Goal: Transaction & Acquisition: Purchase product/service

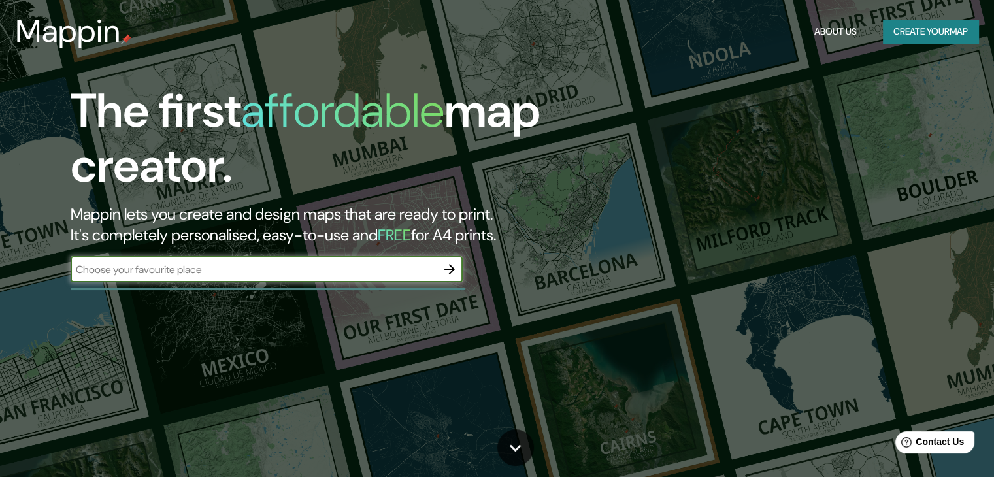
click at [334, 276] on input "text" at bounding box center [254, 269] width 366 height 15
type input "[PERSON_NAME] [PERSON_NAME]"
click at [451, 272] on icon "button" at bounding box center [449, 269] width 10 height 10
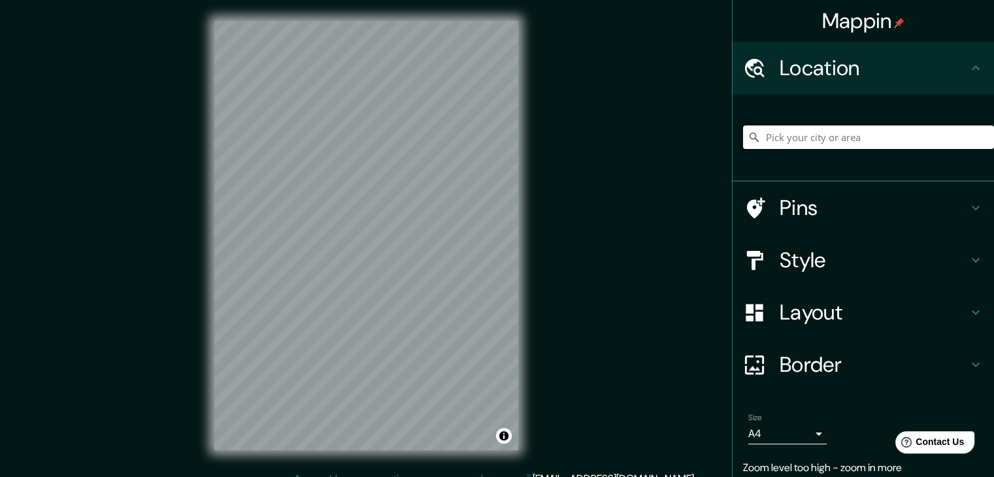
click at [865, 132] on input "Pick your city or area" at bounding box center [868, 137] width 251 height 24
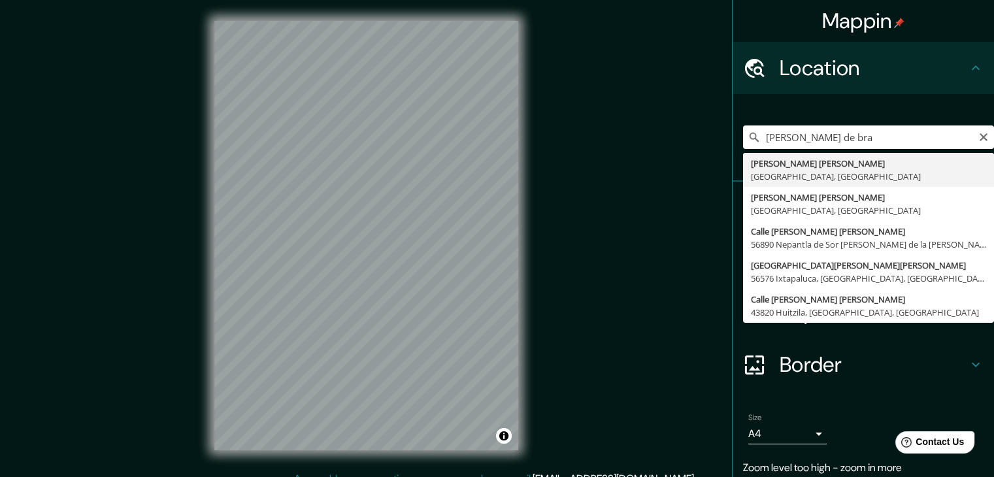
type input "[PERSON_NAME][GEOGRAPHIC_DATA][PERSON_NAME], [GEOGRAPHIC_DATA], [GEOGRAPHIC_DAT…"
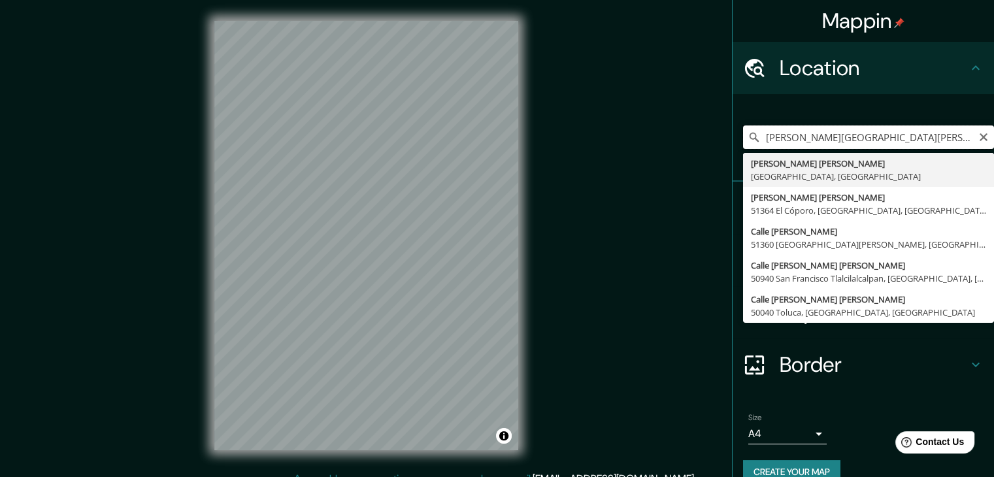
click at [871, 139] on input "[PERSON_NAME][GEOGRAPHIC_DATA][PERSON_NAME], [GEOGRAPHIC_DATA], [GEOGRAPHIC_DAT…" at bounding box center [868, 137] width 251 height 24
click at [978, 137] on icon "Clear" at bounding box center [983, 137] width 10 height 10
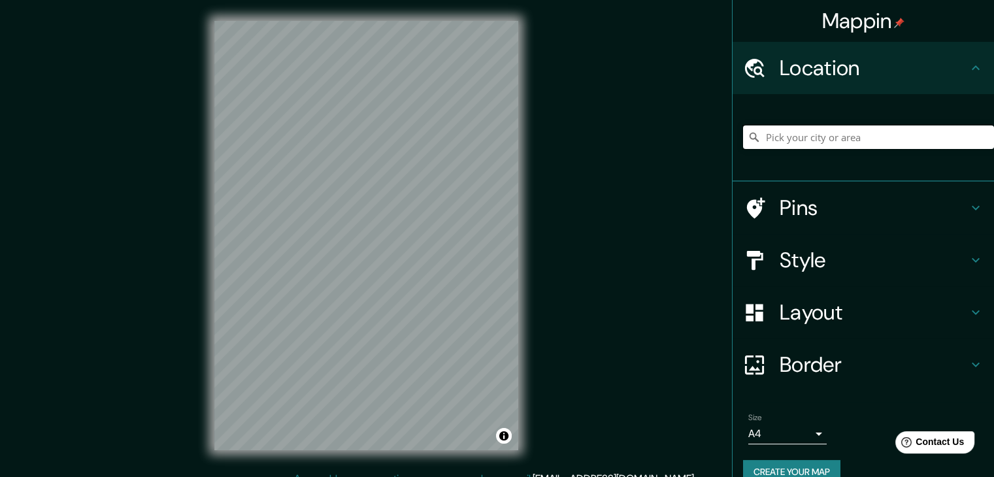
paste input "19.187561, -100.127543"
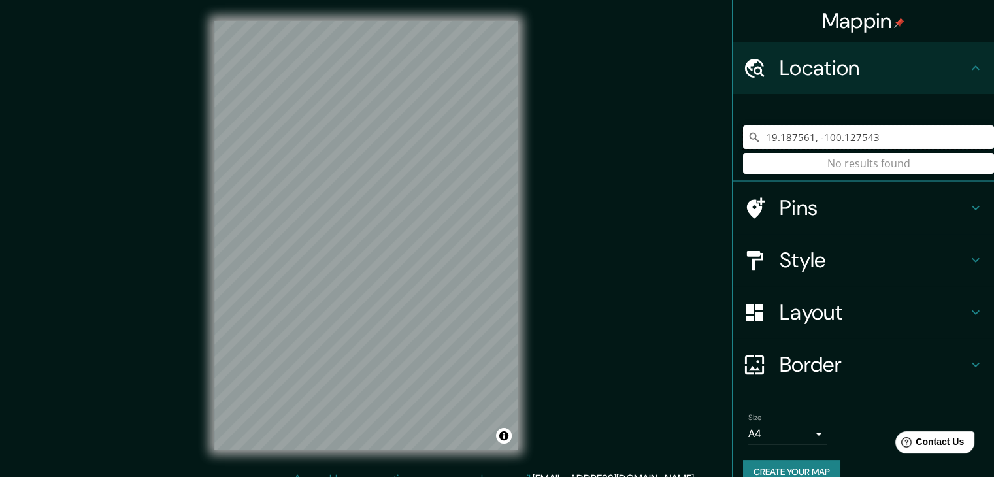
type input "19.187561, -100.127543"
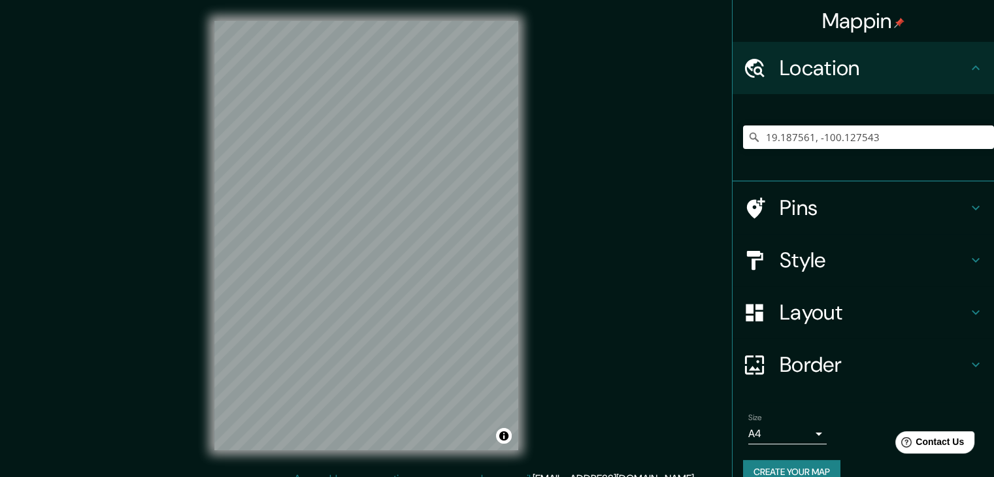
click at [889, 264] on h4 "Style" at bounding box center [874, 260] width 188 height 26
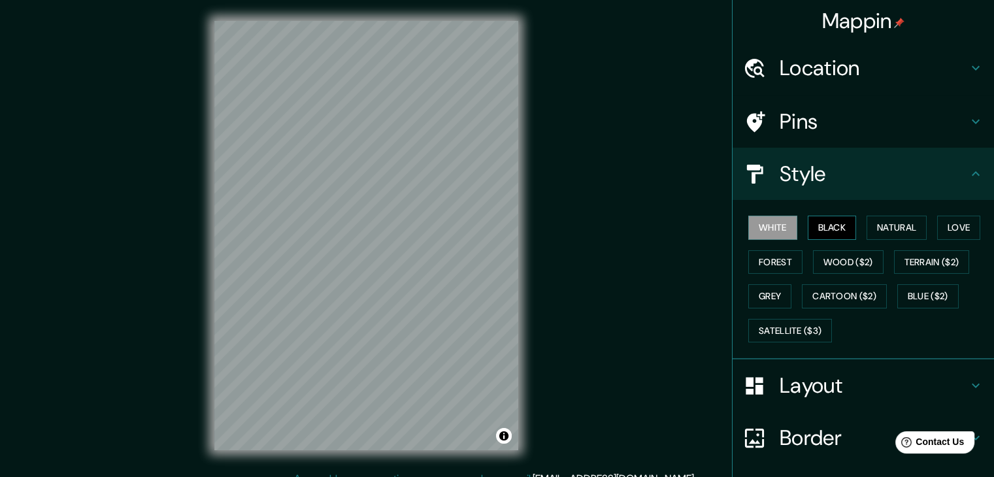
click at [819, 228] on button "Black" at bounding box center [832, 228] width 49 height 24
click at [890, 232] on button "Natural" at bounding box center [897, 228] width 60 height 24
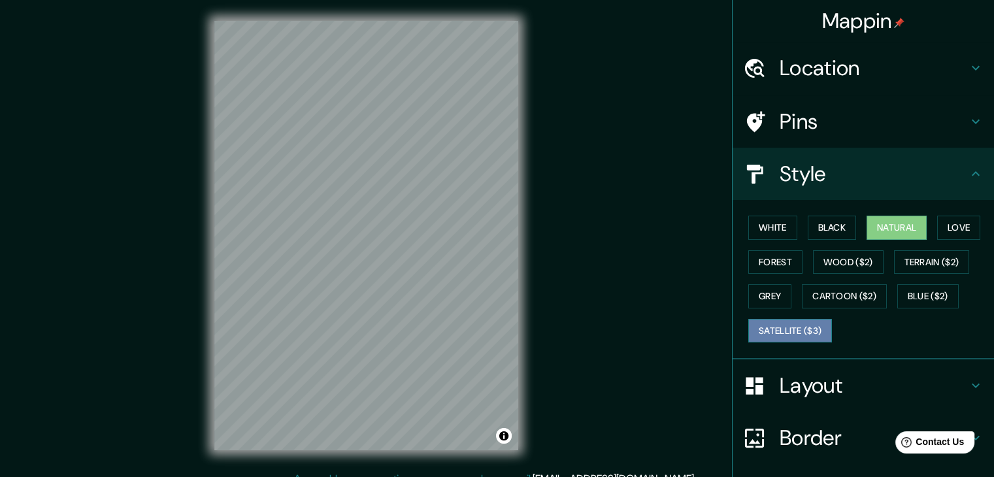
click at [779, 327] on button "Satellite ($3)" at bounding box center [790, 331] width 84 height 24
click at [524, 257] on div "© Mapbox © OpenStreetMap Improve this map © Maxar" at bounding box center [366, 235] width 346 height 471
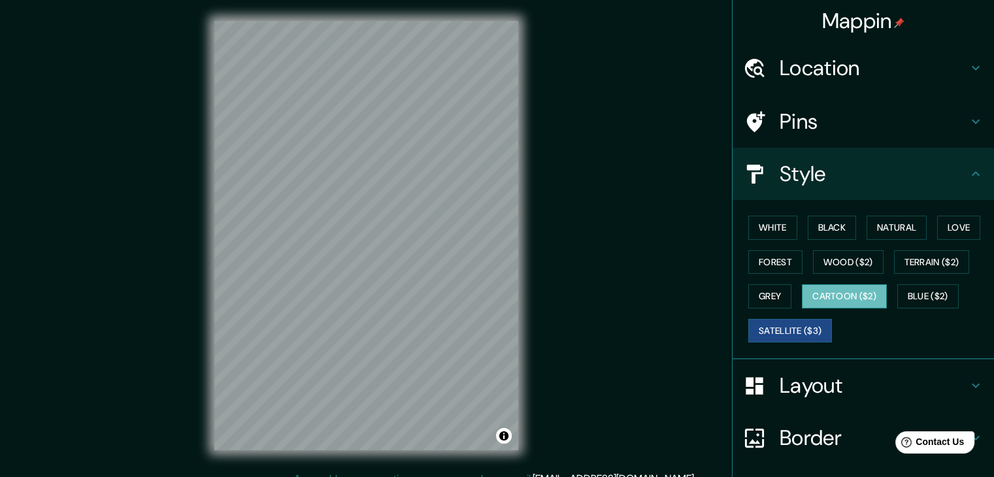
click at [846, 293] on button "Cartoon ($2)" at bounding box center [844, 296] width 85 height 24
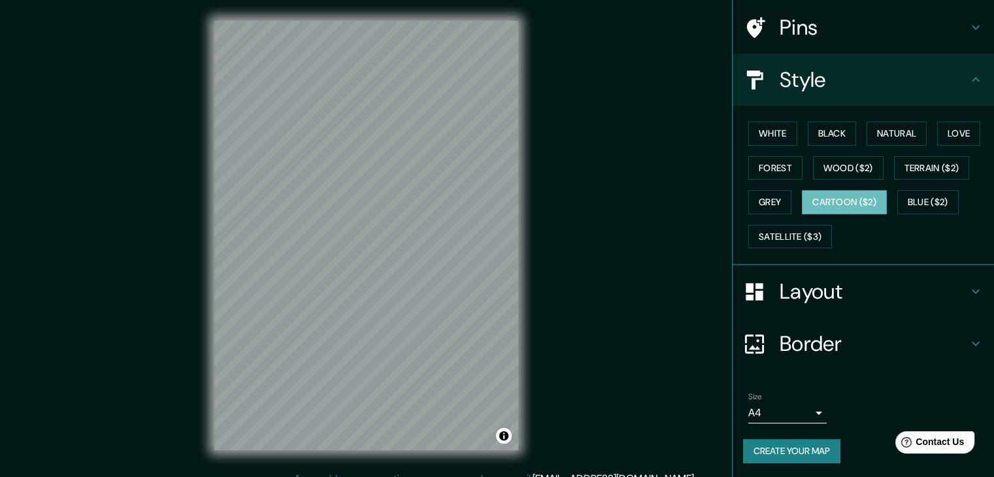
click at [784, 412] on body "Mappin Location [GEOGRAPHIC_DATA] No results found Pins Style White Black Natur…" at bounding box center [497, 238] width 994 height 477
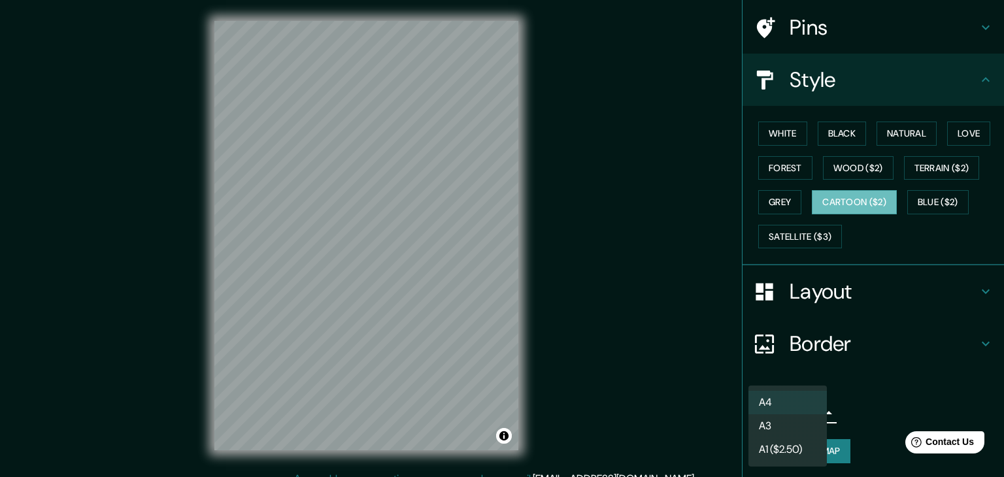
click at [784, 429] on li "A3" at bounding box center [787, 426] width 78 height 24
click at [798, 410] on body "Mappin Location [GEOGRAPHIC_DATA] No results found Pins Style White Black Natur…" at bounding box center [502, 238] width 1004 height 477
click at [797, 403] on li "A4" at bounding box center [787, 403] width 78 height 24
type input "single"
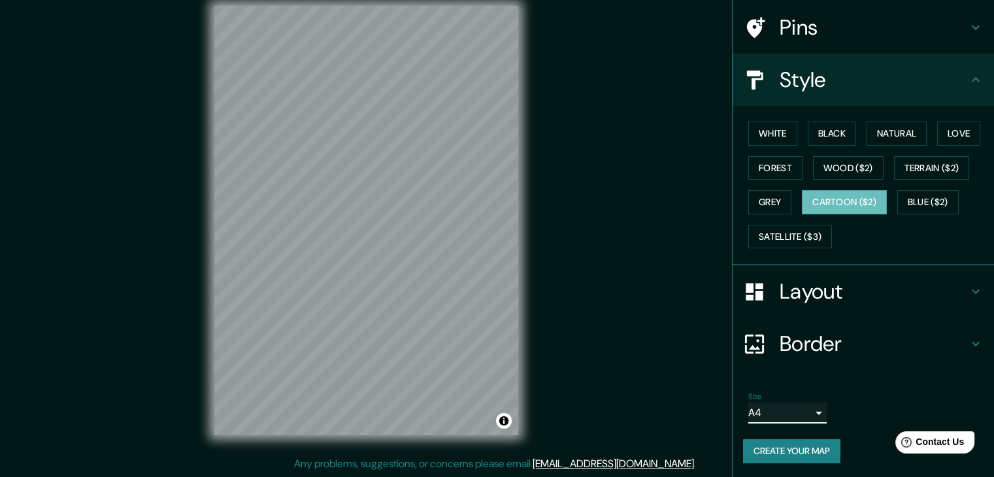
scroll to position [7, 0]
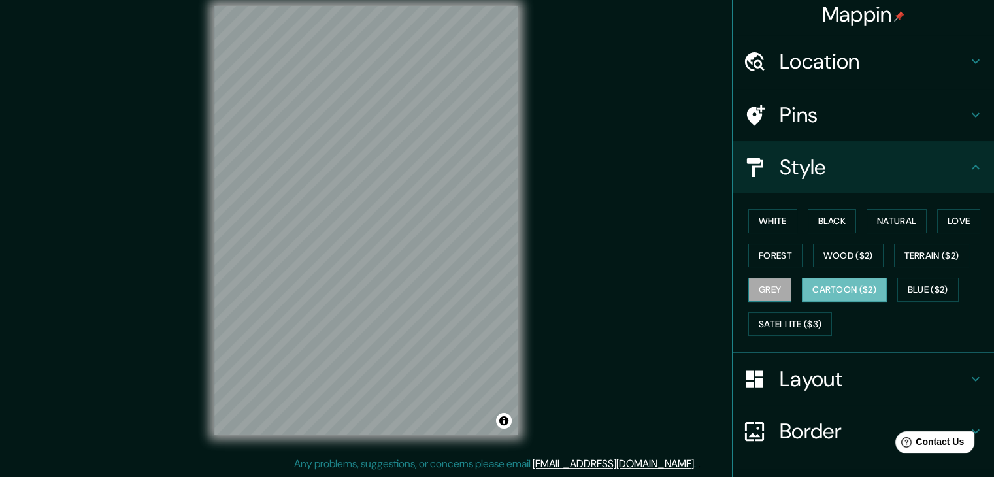
click at [761, 288] on button "Grey" at bounding box center [769, 290] width 43 height 24
click at [836, 284] on button "Cartoon ($2)" at bounding box center [844, 290] width 85 height 24
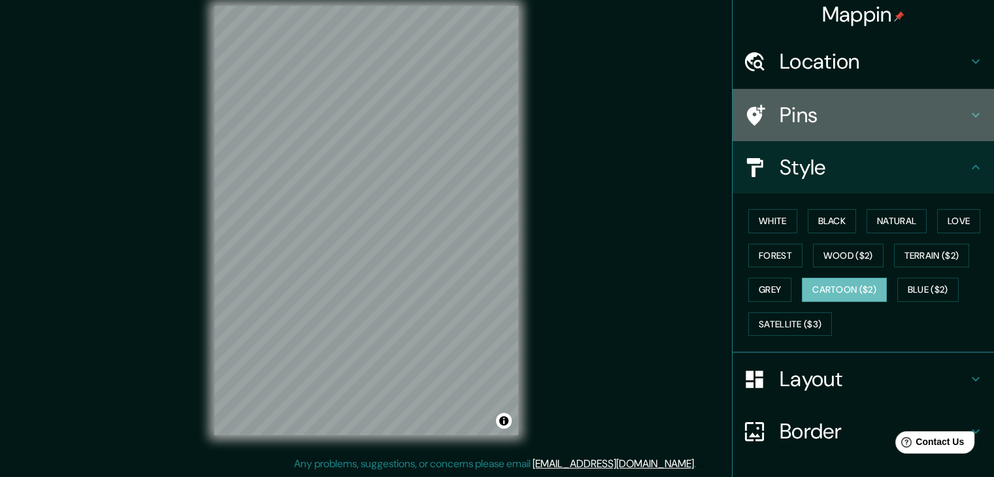
click at [855, 114] on h4 "Pins" at bounding box center [874, 115] width 188 height 26
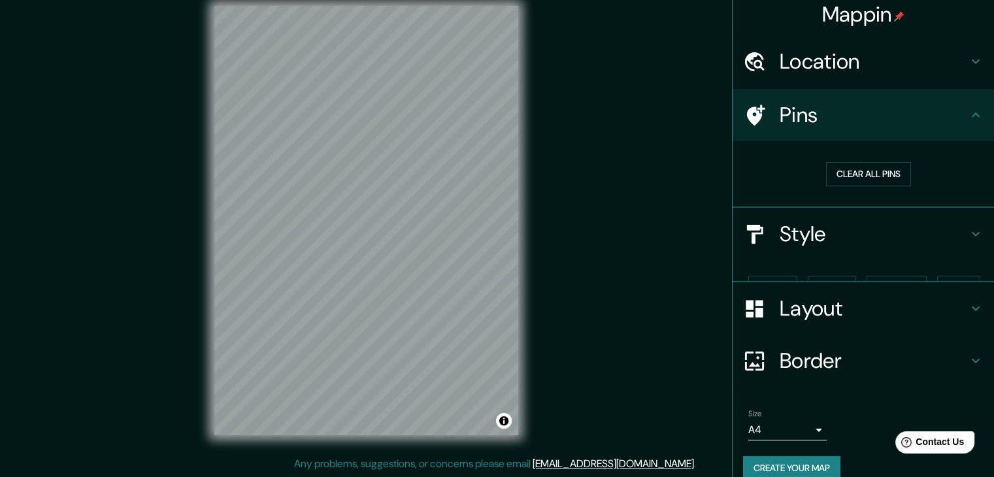
scroll to position [3, 0]
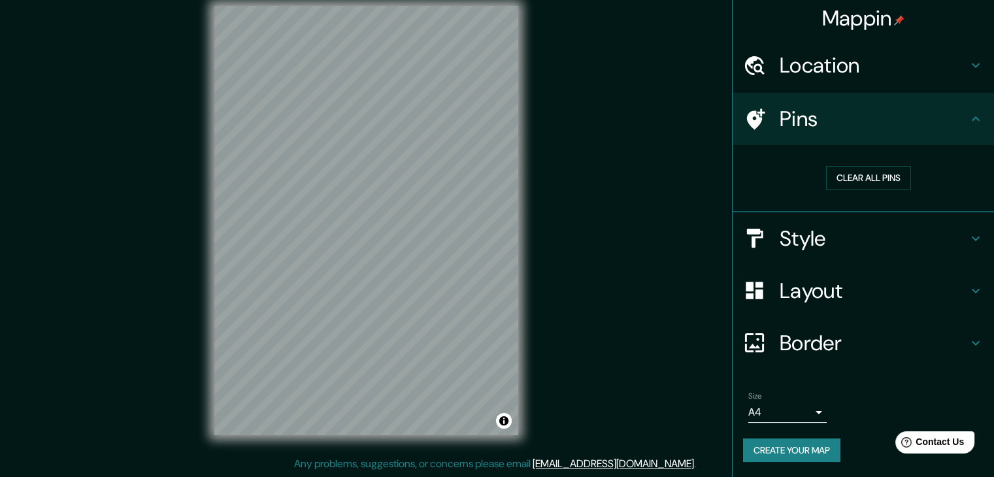
click at [856, 125] on h4 "Pins" at bounding box center [874, 119] width 188 height 26
click at [800, 296] on h4 "Layout" at bounding box center [874, 291] width 188 height 26
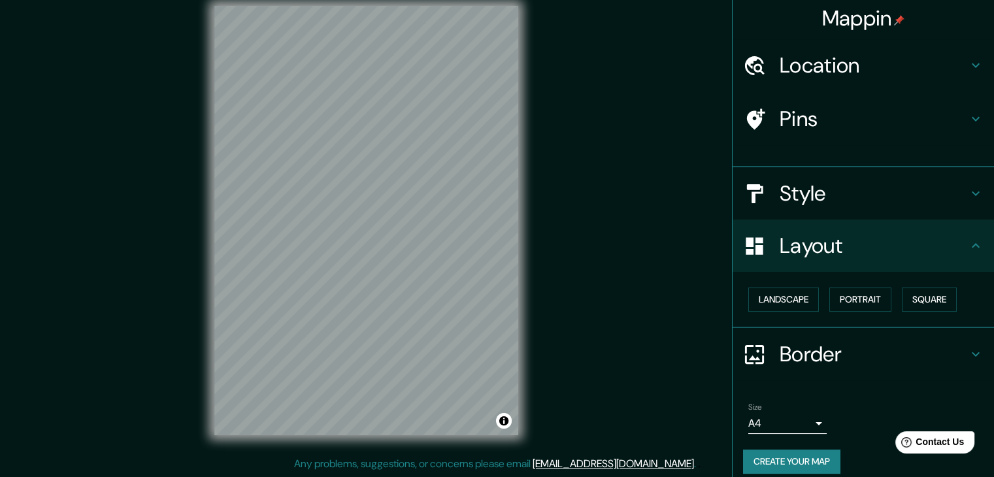
scroll to position [0, 0]
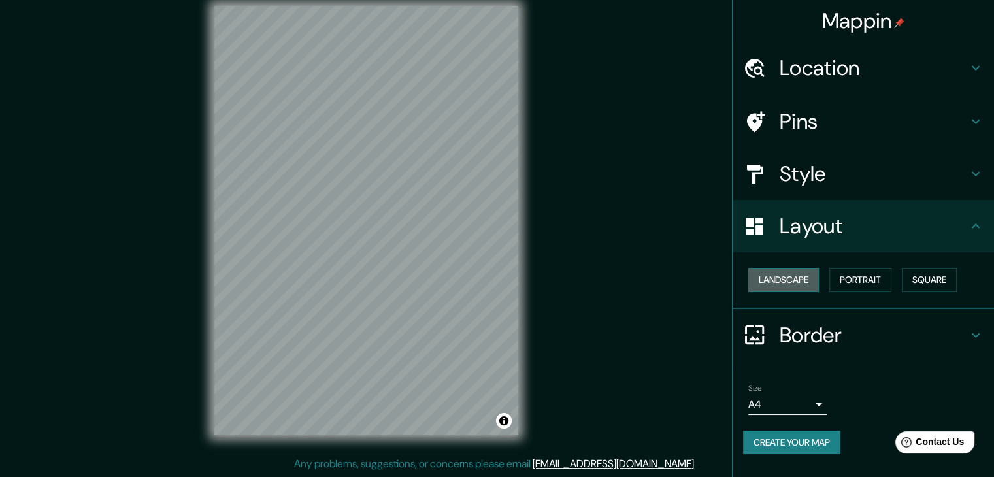
click at [786, 271] on button "Landscape" at bounding box center [783, 280] width 71 height 24
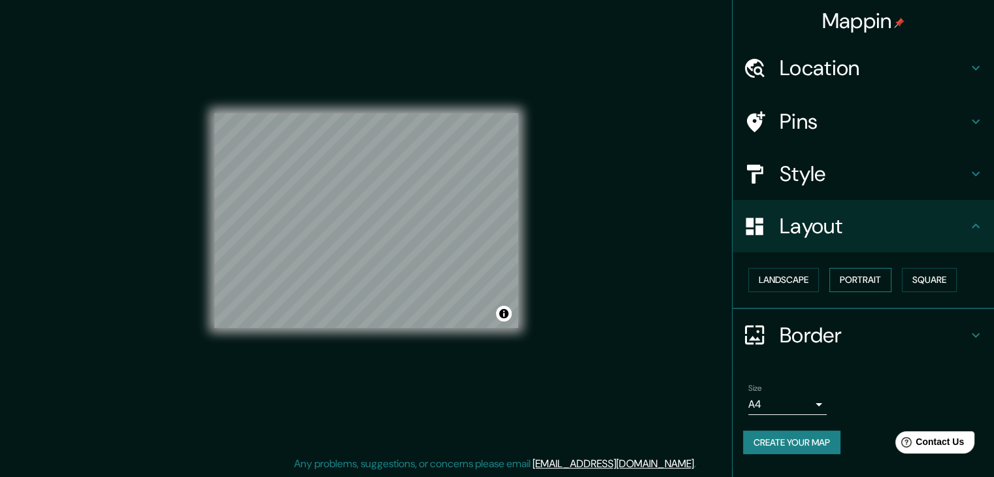
click at [844, 280] on button "Portrait" at bounding box center [860, 280] width 62 height 24
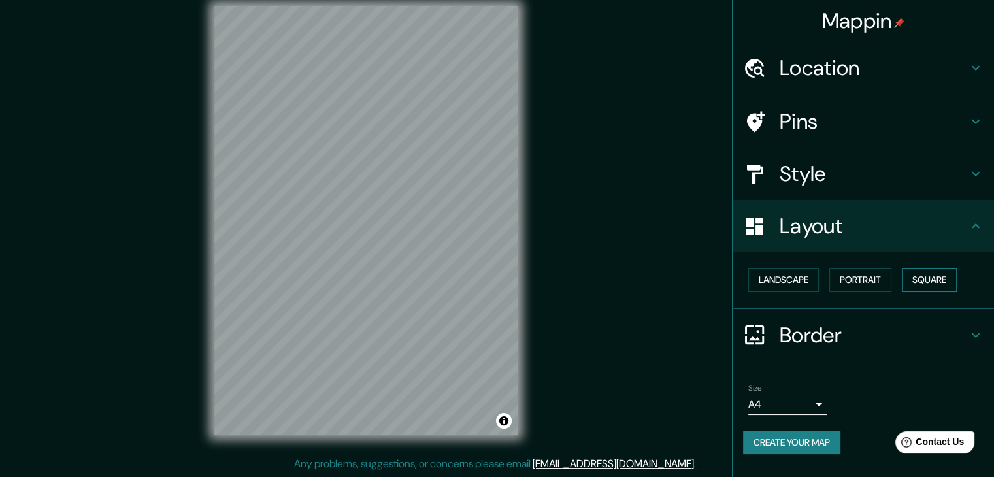
click at [925, 279] on button "Square" at bounding box center [929, 280] width 55 height 24
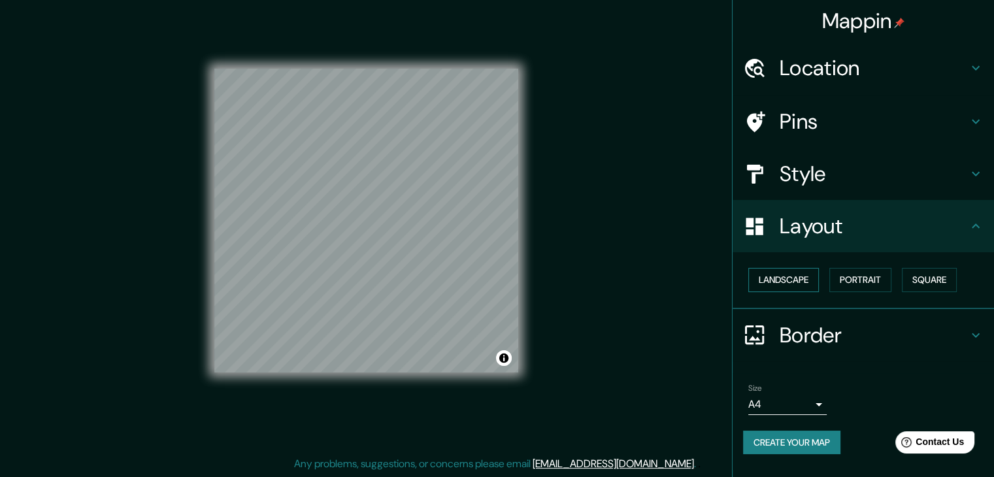
click at [798, 286] on button "Landscape" at bounding box center [783, 280] width 71 height 24
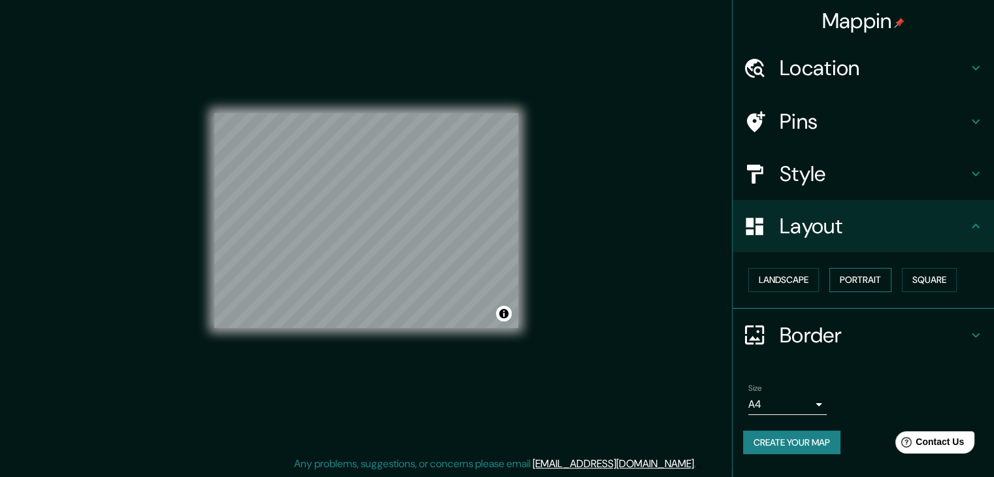
click at [859, 286] on button "Portrait" at bounding box center [860, 280] width 62 height 24
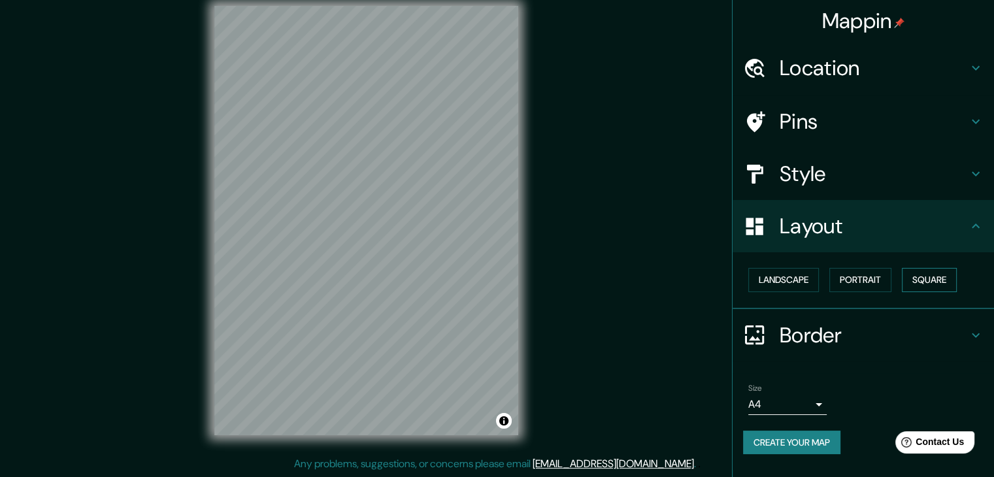
click at [933, 278] on button "Square" at bounding box center [929, 280] width 55 height 24
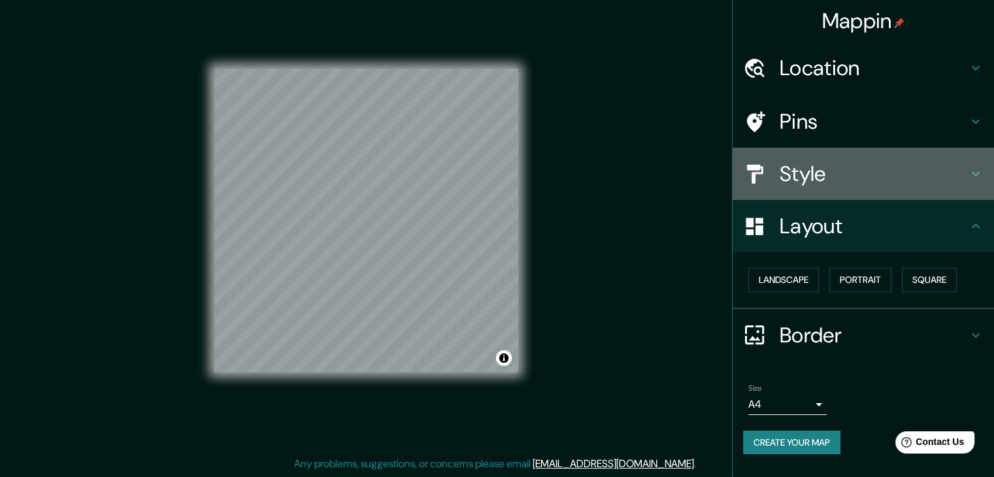
click at [849, 176] on h4 "Style" at bounding box center [874, 174] width 188 height 26
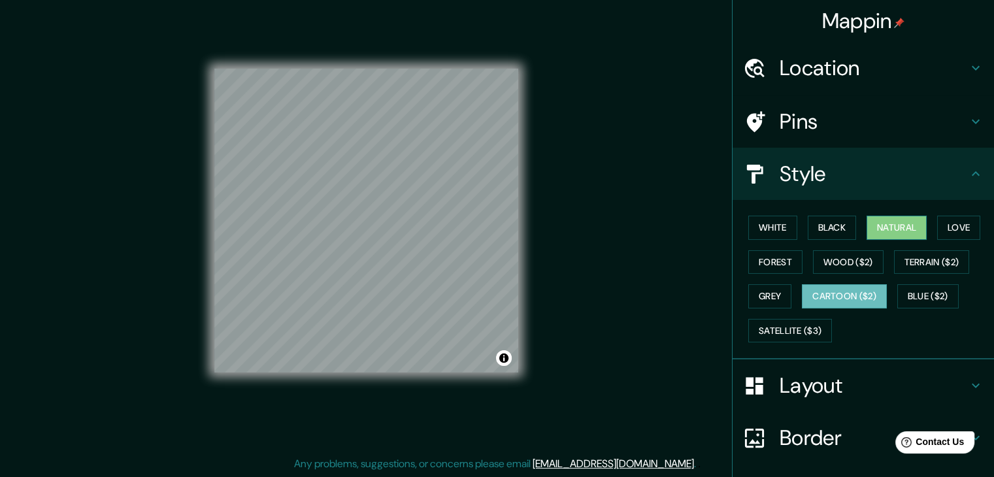
click at [868, 228] on button "Natural" at bounding box center [897, 228] width 60 height 24
click at [942, 261] on button "Terrain ($2)" at bounding box center [932, 262] width 76 height 24
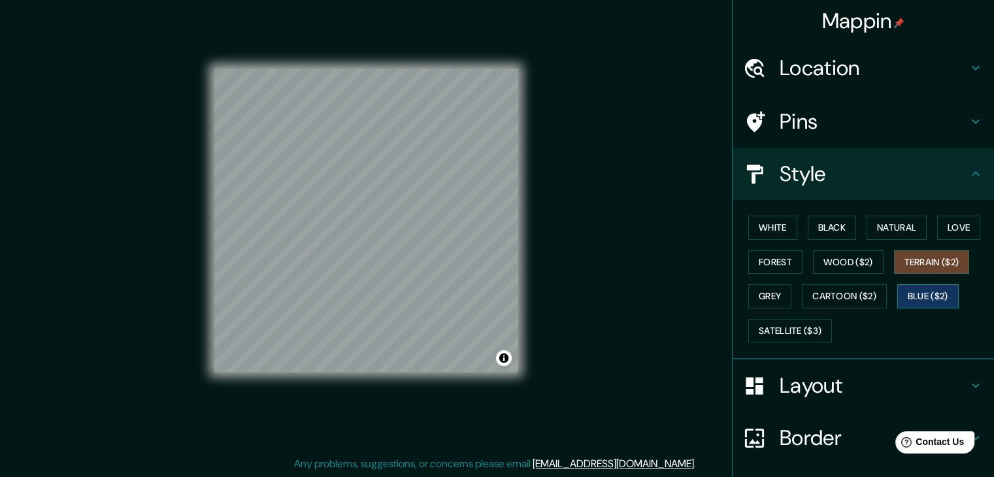
click at [933, 299] on button "Blue ($2)" at bounding box center [927, 296] width 61 height 24
click at [757, 232] on button "White" at bounding box center [772, 228] width 49 height 24
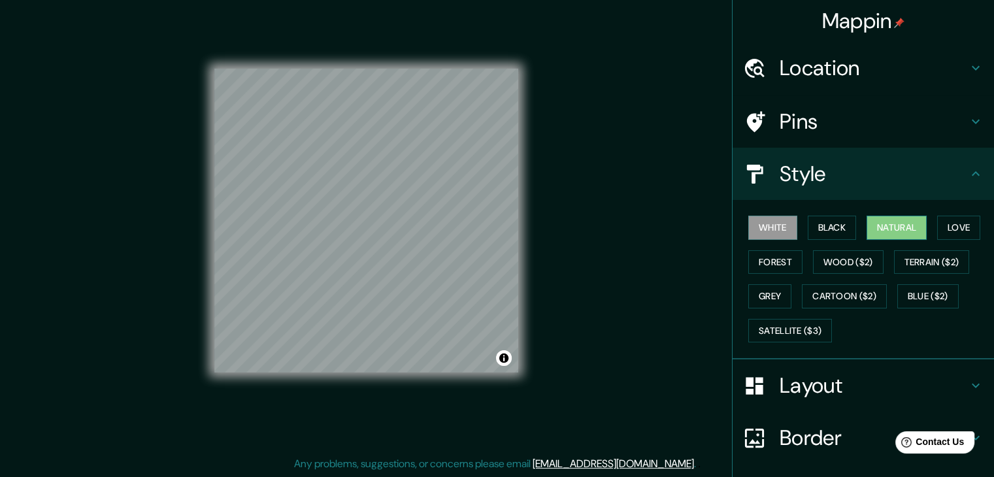
click at [914, 228] on button "Natural" at bounding box center [897, 228] width 60 height 24
click at [826, 300] on button "Cartoon ($2)" at bounding box center [844, 296] width 85 height 24
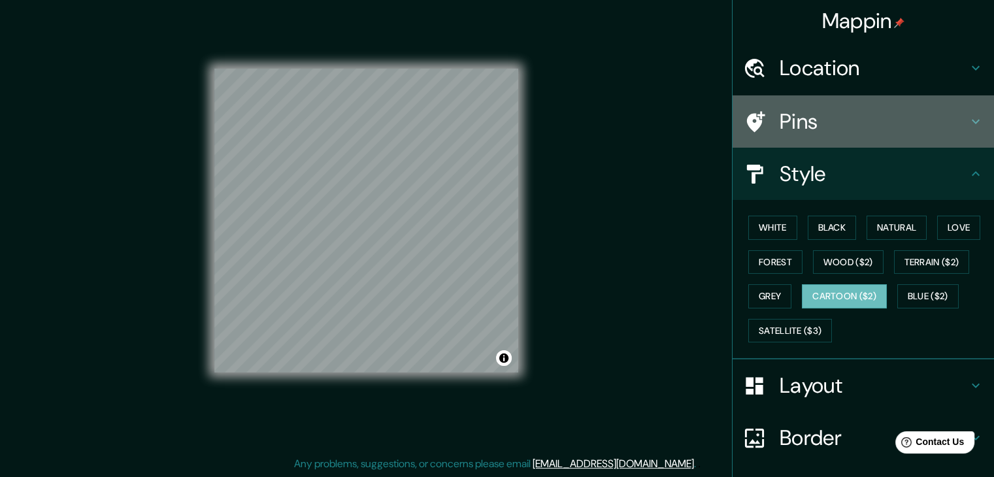
click at [861, 124] on h4 "Pins" at bounding box center [874, 121] width 188 height 26
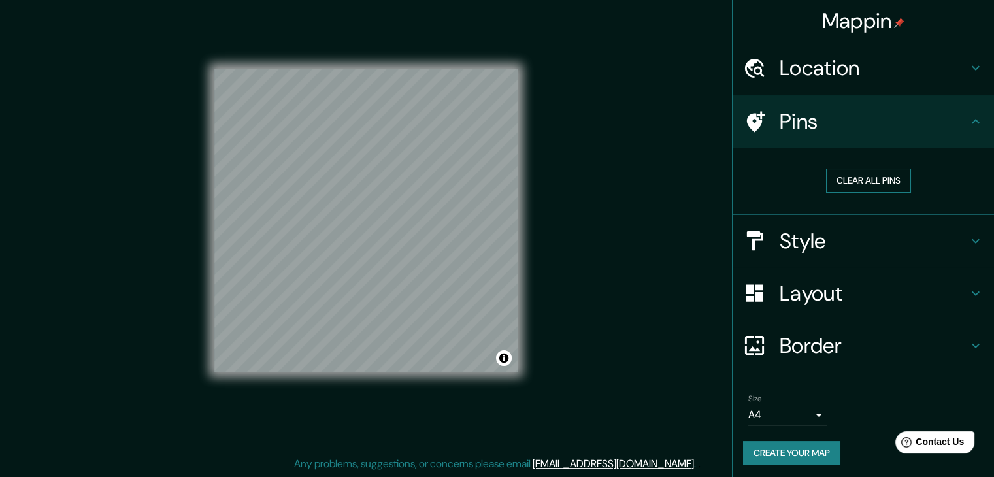
click at [848, 182] on button "Clear all pins" at bounding box center [868, 181] width 85 height 24
click at [763, 125] on div at bounding box center [761, 121] width 37 height 23
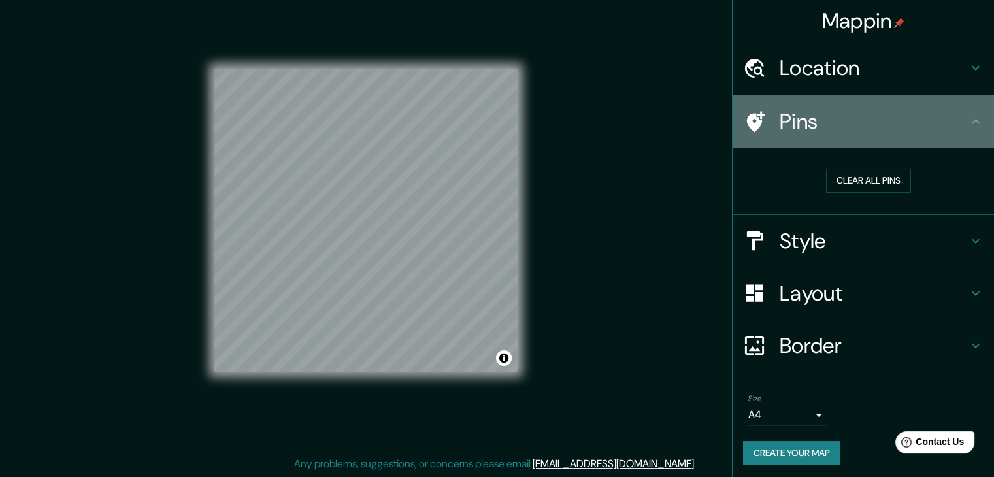
click at [747, 118] on icon at bounding box center [756, 121] width 18 height 21
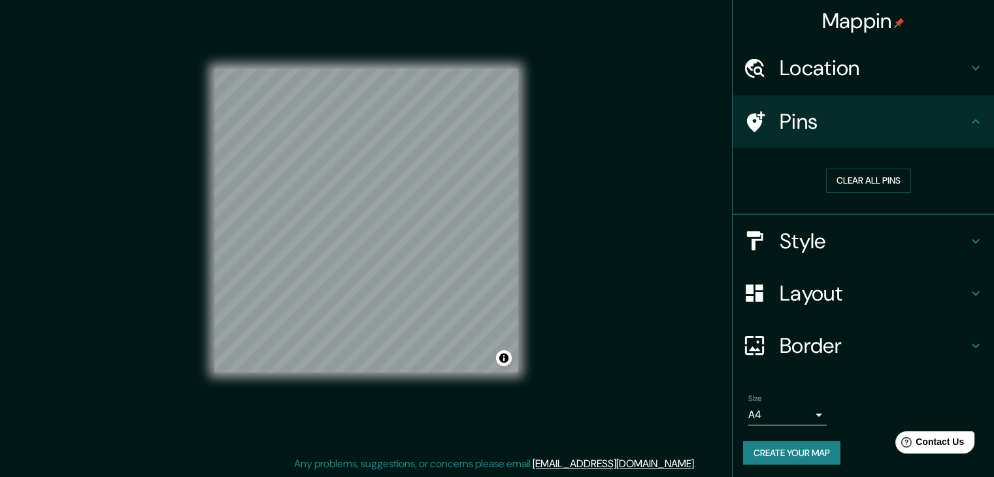
click at [976, 118] on div "Pins" at bounding box center [863, 121] width 261 height 52
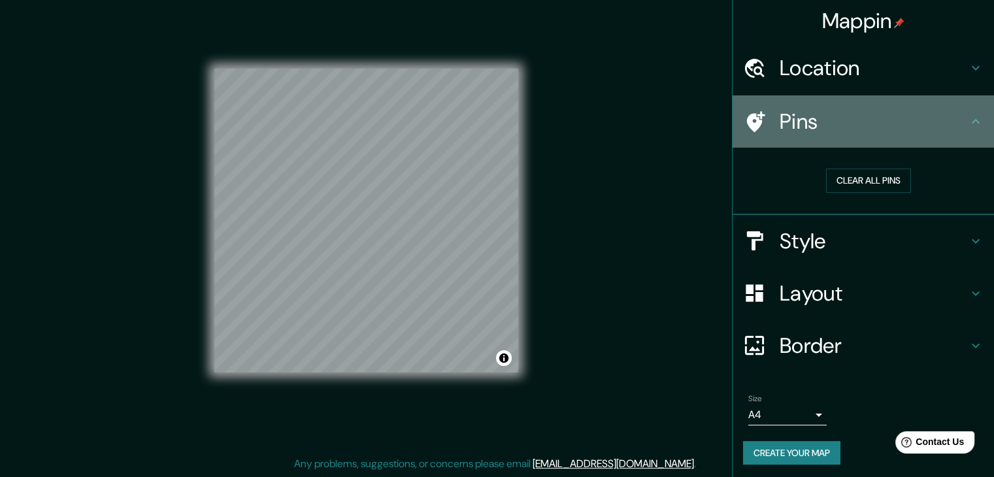
click at [747, 115] on icon at bounding box center [756, 121] width 18 height 21
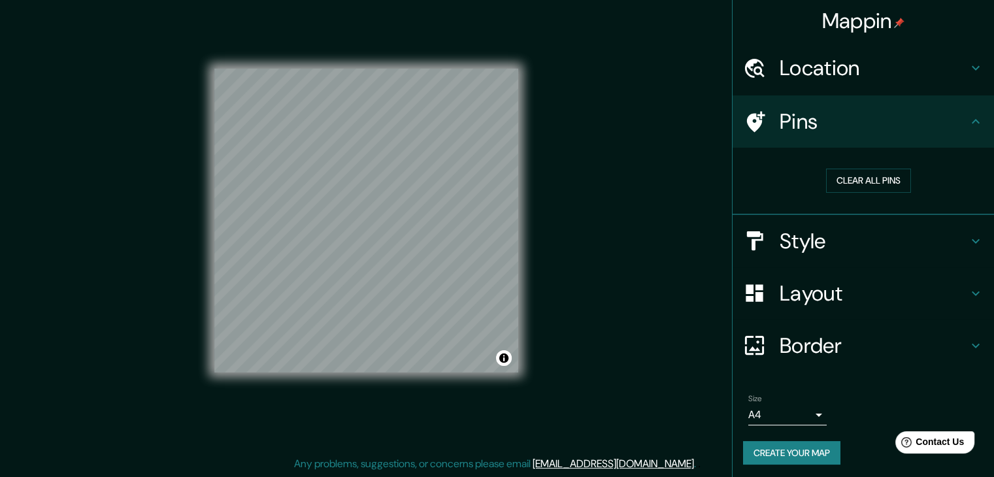
click at [846, 193] on div "Clear all pins" at bounding box center [868, 180] width 251 height 45
click at [846, 181] on button "Clear all pins" at bounding box center [868, 181] width 85 height 24
click at [833, 230] on h4 "Style" at bounding box center [874, 241] width 188 height 26
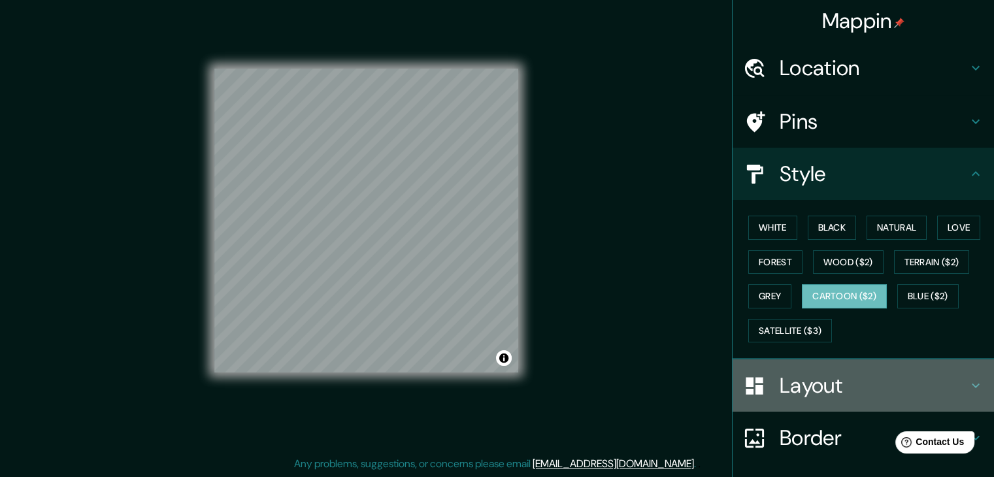
click at [816, 394] on h4 "Layout" at bounding box center [874, 385] width 188 height 26
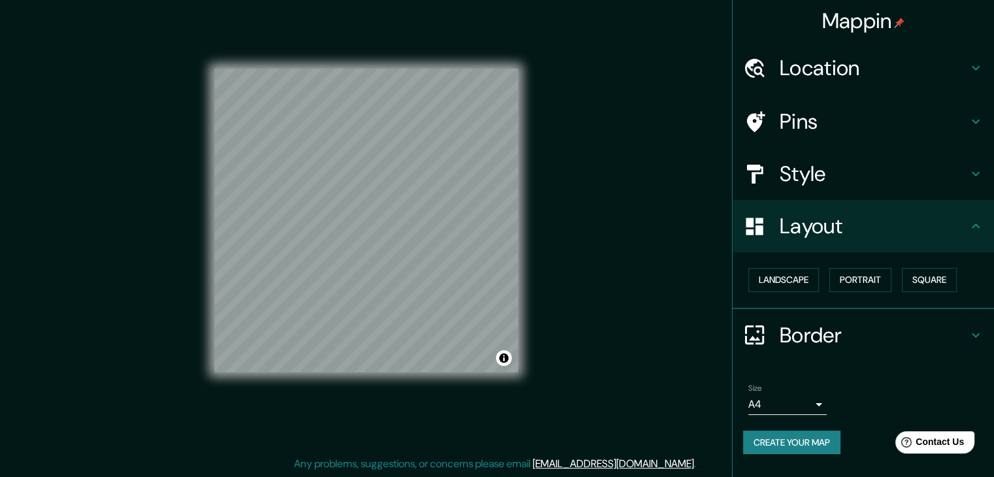
click at [838, 329] on h4 "Border" at bounding box center [874, 335] width 188 height 26
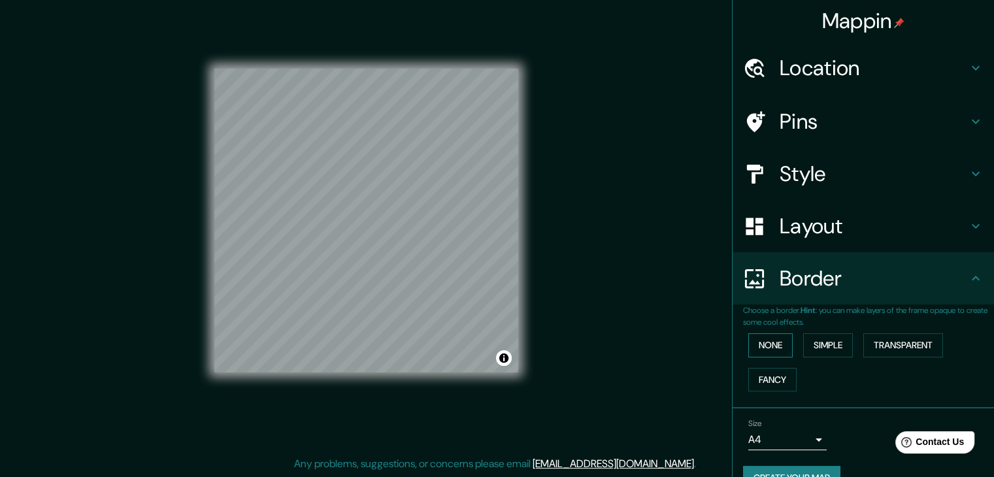
click at [774, 344] on button "None" at bounding box center [770, 345] width 44 height 24
click at [818, 346] on button "Simple" at bounding box center [828, 345] width 50 height 24
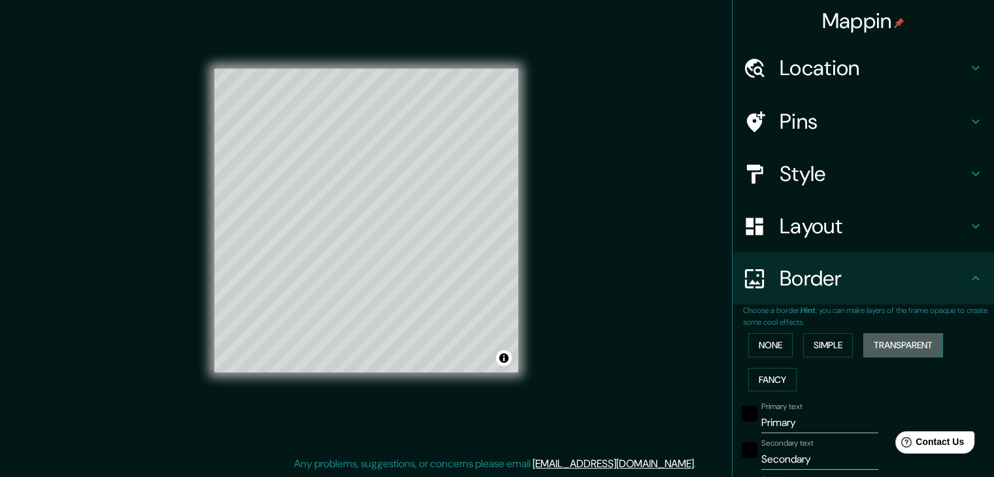
click at [899, 340] on button "Transparent" at bounding box center [903, 345] width 80 height 24
click at [778, 374] on button "Fancy" at bounding box center [772, 380] width 48 height 24
click at [764, 351] on button "None" at bounding box center [770, 345] width 44 height 24
